Goal: Task Accomplishment & Management: Manage account settings

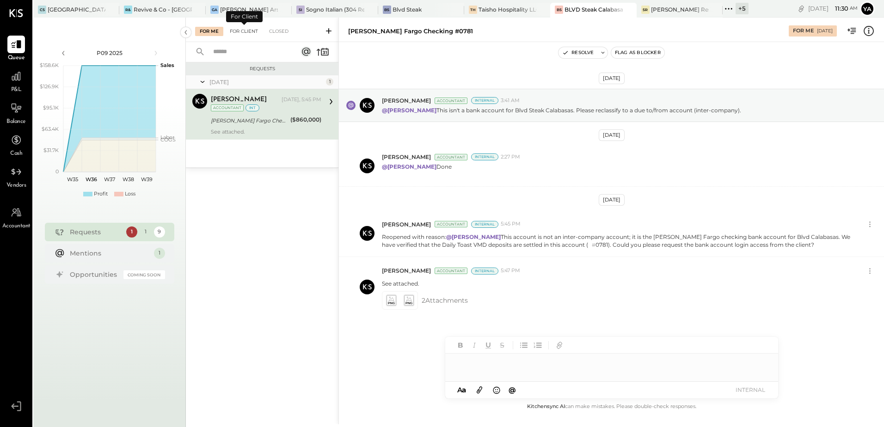
click at [250, 30] on div "For Client" at bounding box center [243, 31] width 37 height 9
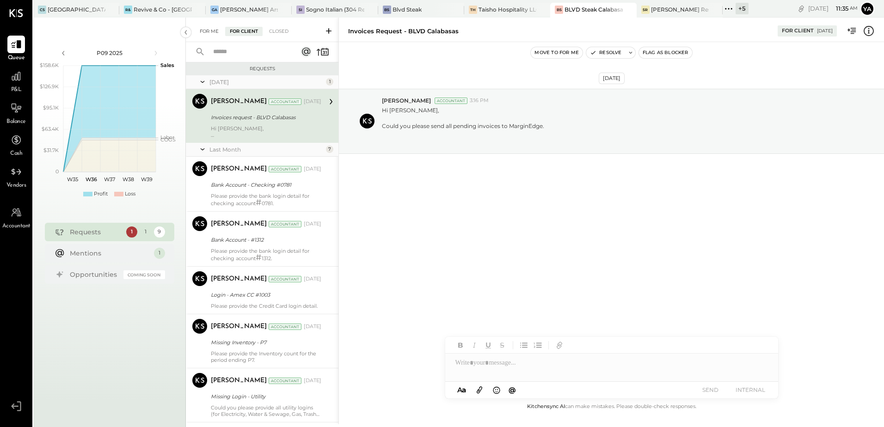
click at [203, 30] on div "For Me" at bounding box center [209, 31] width 28 height 9
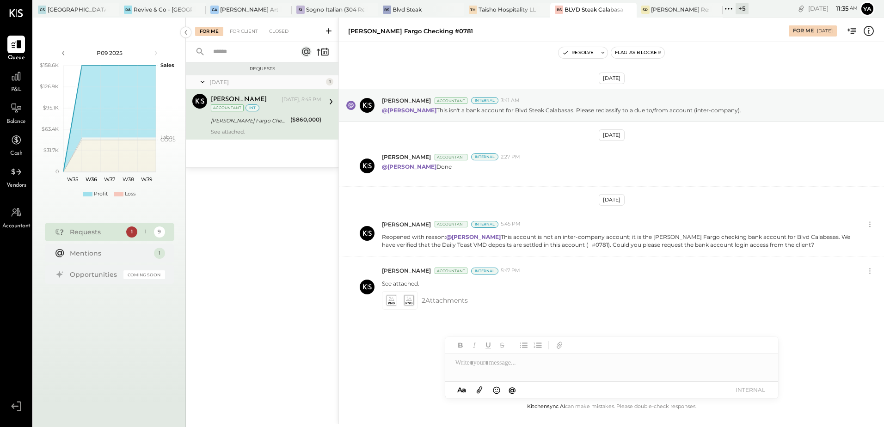
click at [234, 89] on div "[PERSON_NAME] Accountant [PERSON_NAME] [DATE], 5:45 PM Accountant int [PERSON_N…" at bounding box center [262, 114] width 153 height 50
click at [501, 12] on div "Taisho Hospitality LLC" at bounding box center [507, 10] width 58 height 8
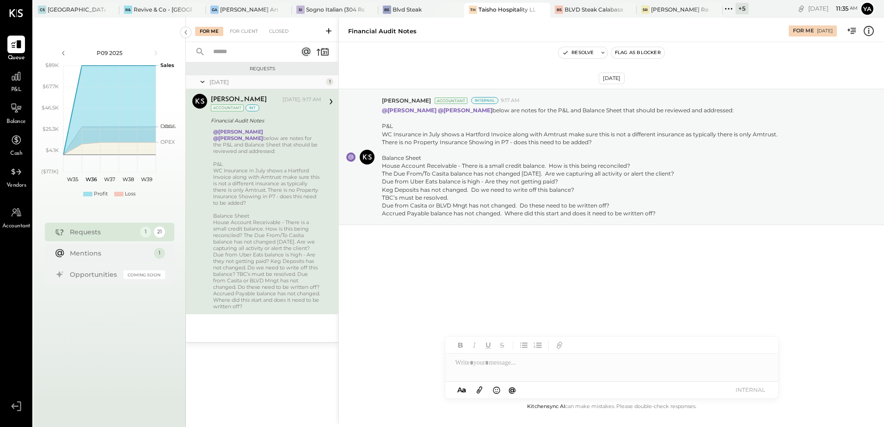
click at [241, 206] on div at bounding box center [267, 209] width 108 height 6
click at [243, 206] on div at bounding box center [267, 209] width 108 height 6
click at [509, 279] on div "[DATE] [PERSON_NAME] Accountant Internal 9:17 AM @[PERSON_NAME] @[PERSON_NAME] …" at bounding box center [611, 179] width 545 height 229
